Goal: Obtain resource: Download file/media

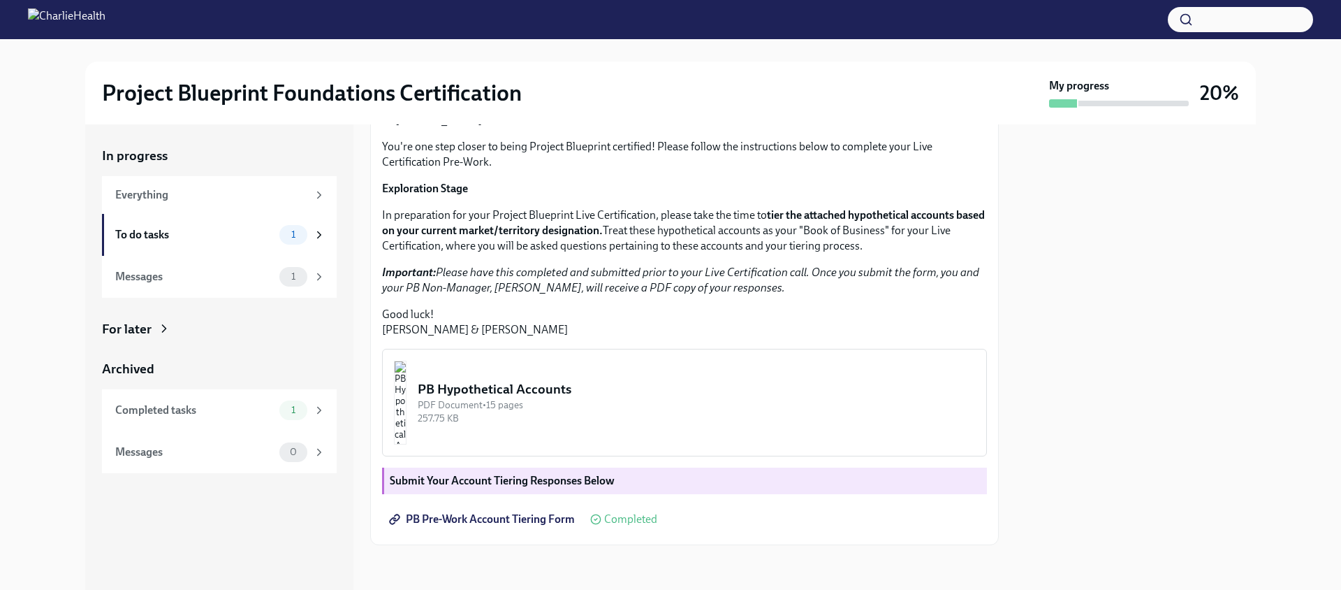
scroll to position [262, 0]
click at [177, 231] on div "To do tasks" at bounding box center [194, 234] width 159 height 15
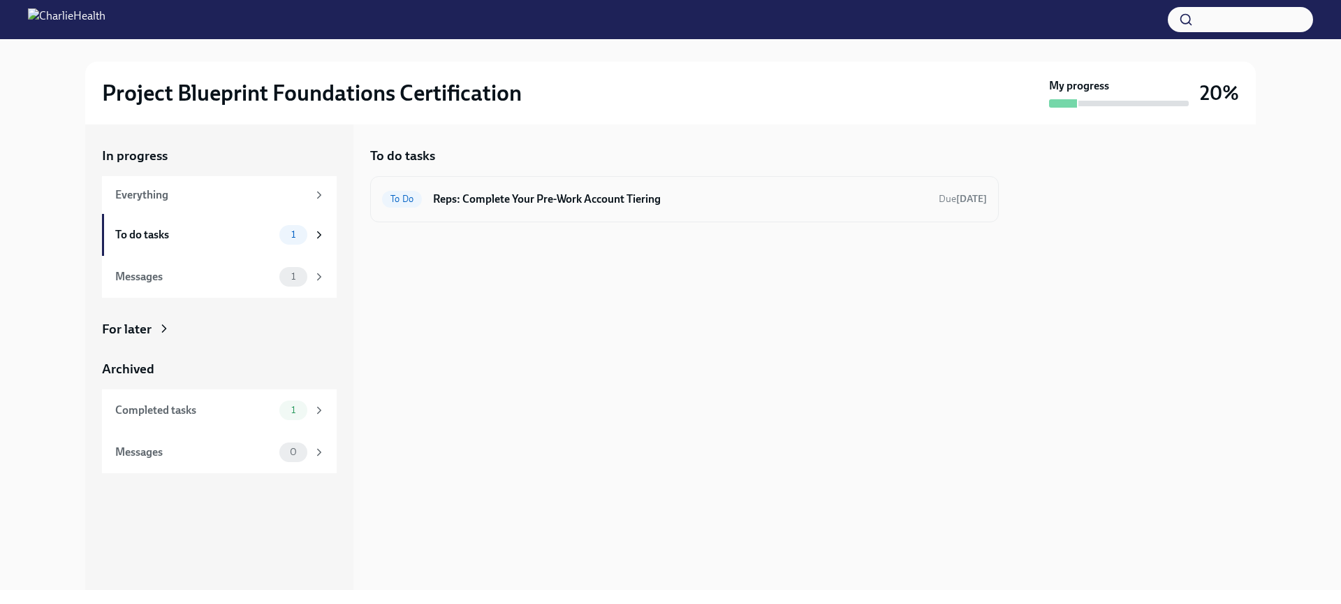
click at [632, 198] on h6 "Reps: Complete Your Pre-Work Account Tiering" at bounding box center [680, 198] width 495 height 15
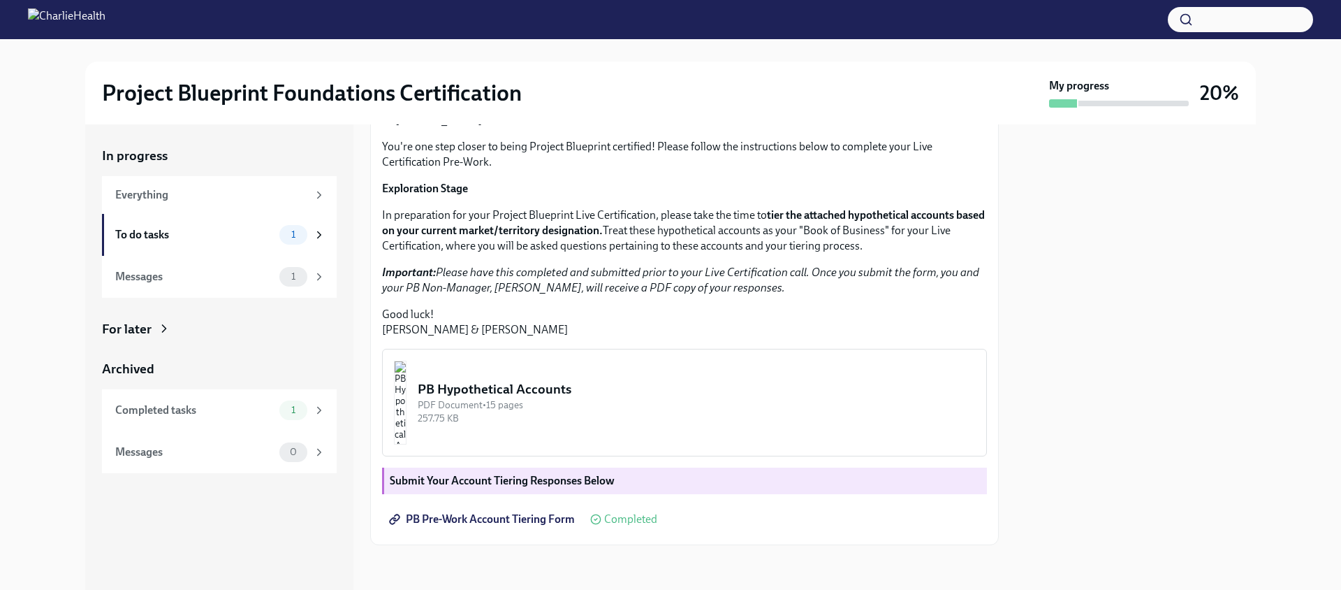
scroll to position [262, 0]
click at [407, 391] on img "button" at bounding box center [400, 402] width 13 height 84
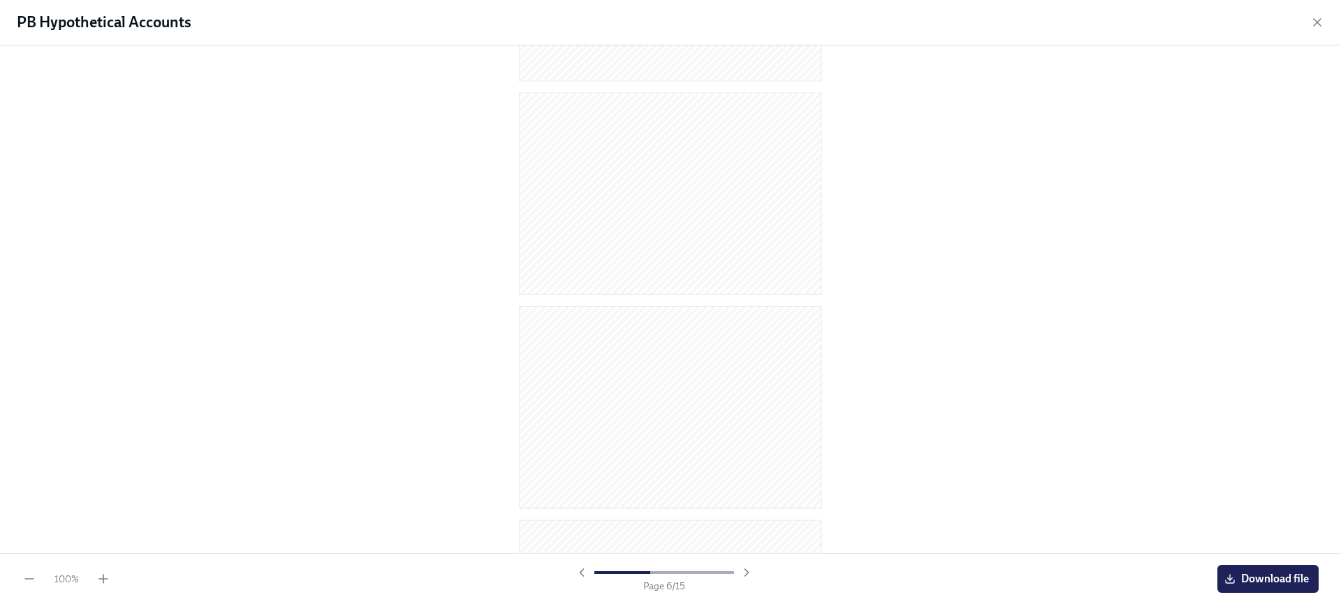
scroll to position [0, 0]
click at [1265, 597] on div "100 % Page 1 / 15 Download file" at bounding box center [670, 578] width 1341 height 51
click at [1267, 583] on span "Download file" at bounding box center [1268, 578] width 82 height 14
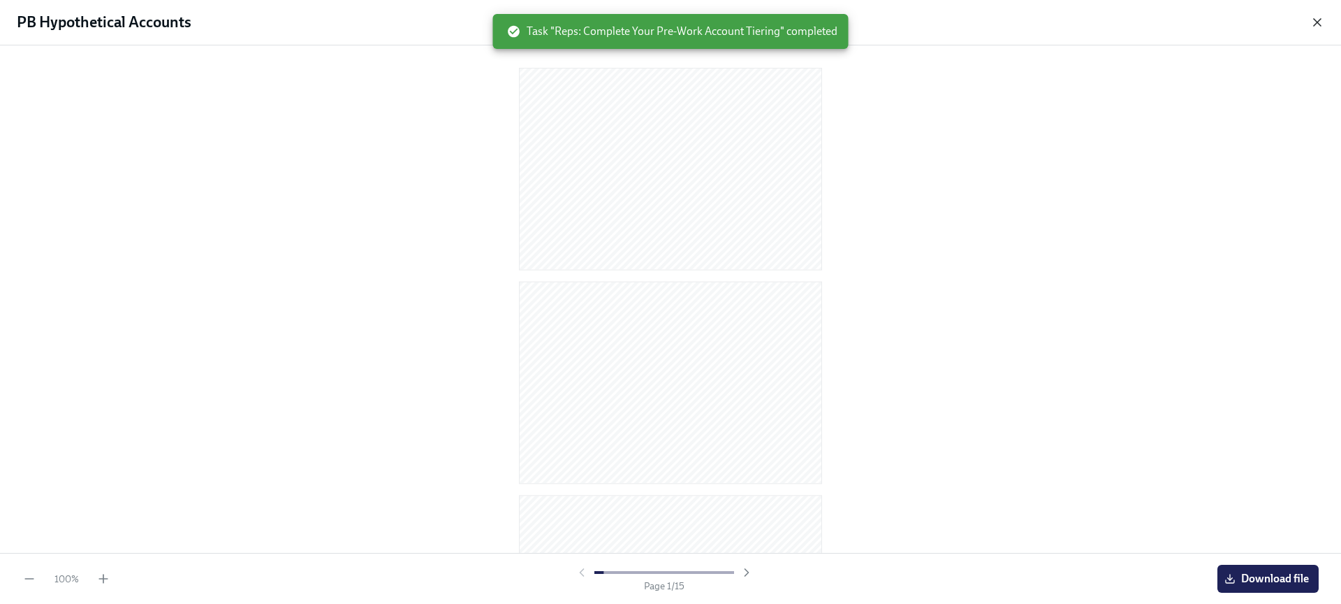
click at [1318, 26] on icon "button" at bounding box center [1318, 22] width 14 height 14
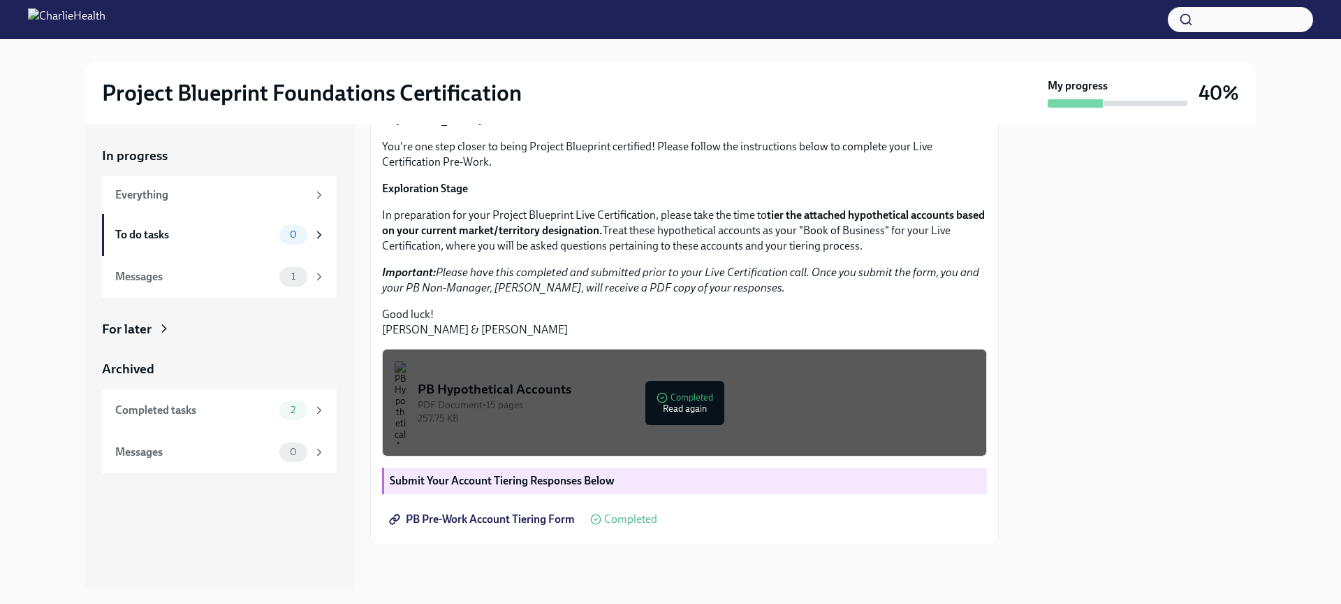
scroll to position [262, 0]
click at [479, 518] on span "PB Pre-Work Account Tiering Form" at bounding box center [483, 519] width 183 height 14
